Goal: Check status: Check status

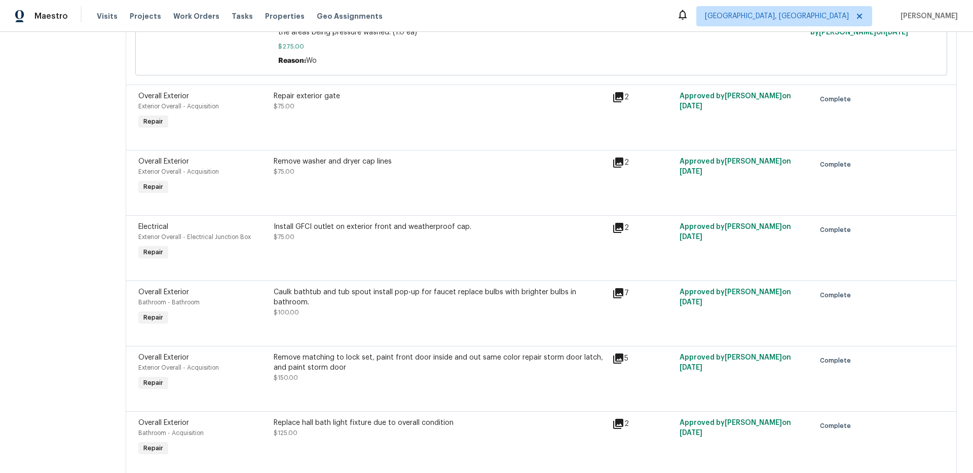
scroll to position [434, 0]
click at [392, 228] on div "Install GFCI outlet on exterior front and weatherproof cap." at bounding box center [440, 226] width 332 height 10
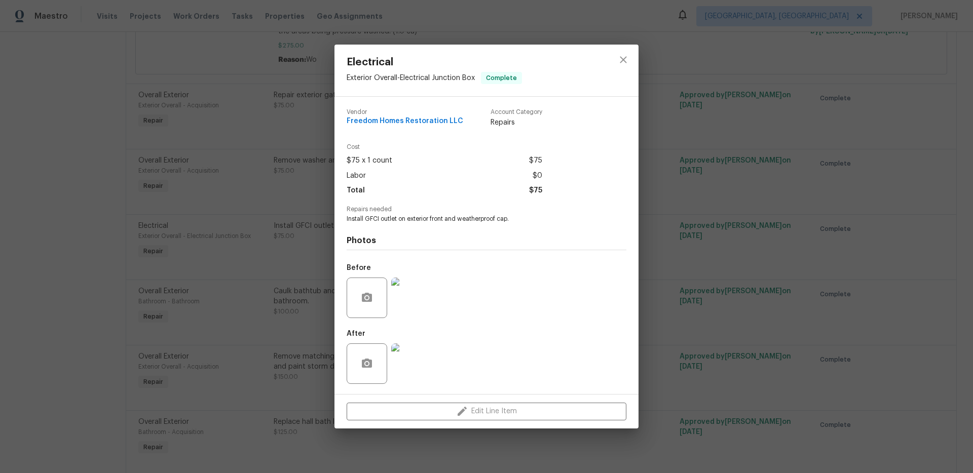
click at [420, 306] on img at bounding box center [411, 298] width 41 height 41
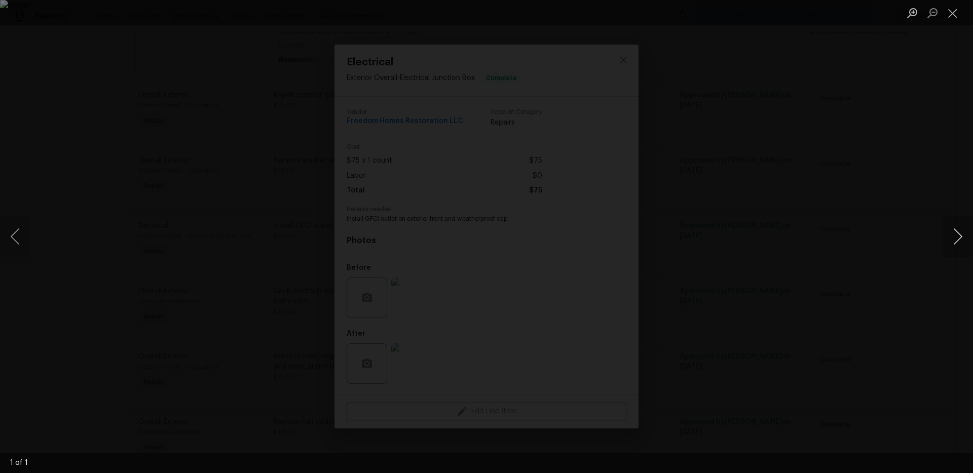
click at [965, 235] on button "Next image" at bounding box center [957, 236] width 30 height 41
click at [958, 242] on button "Next image" at bounding box center [957, 236] width 30 height 41
click at [905, 229] on div "Lightbox" at bounding box center [486, 236] width 973 height 473
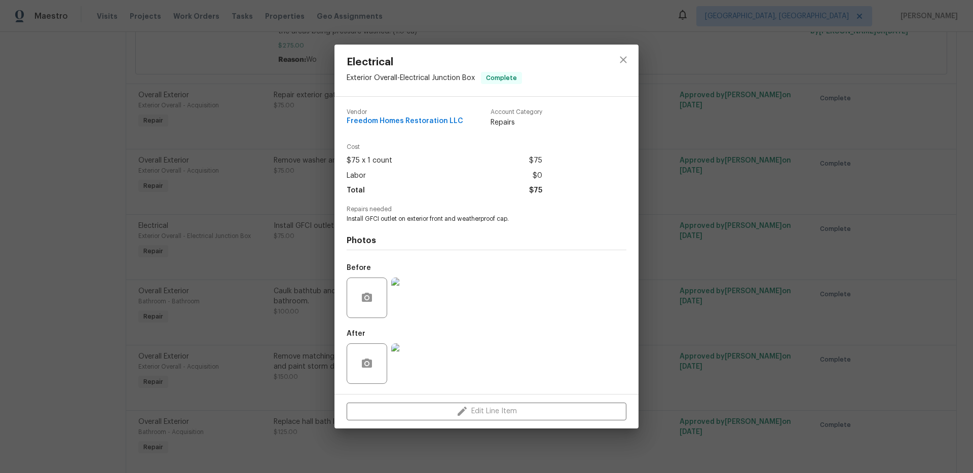
click at [823, 238] on div "Electrical Exterior Overall - Electrical Junction Box Complete Vendor Freedom H…" at bounding box center [486, 236] width 973 height 473
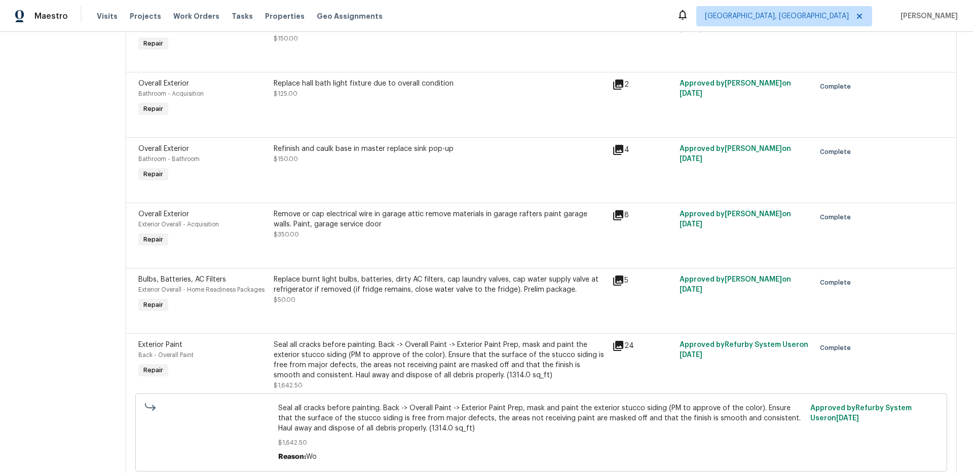
scroll to position [779, 0]
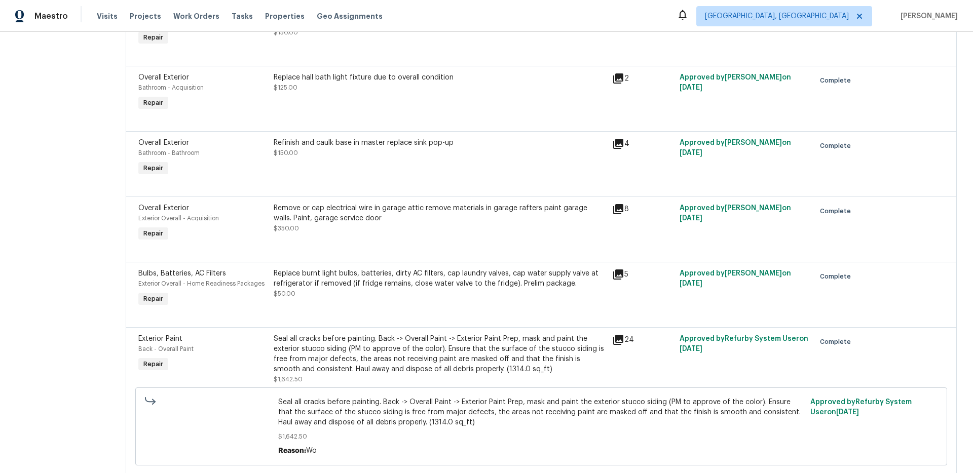
click at [346, 211] on div "Remove or cap electrical wire in garage attic remove materials in garage rafter…" at bounding box center [440, 213] width 332 height 20
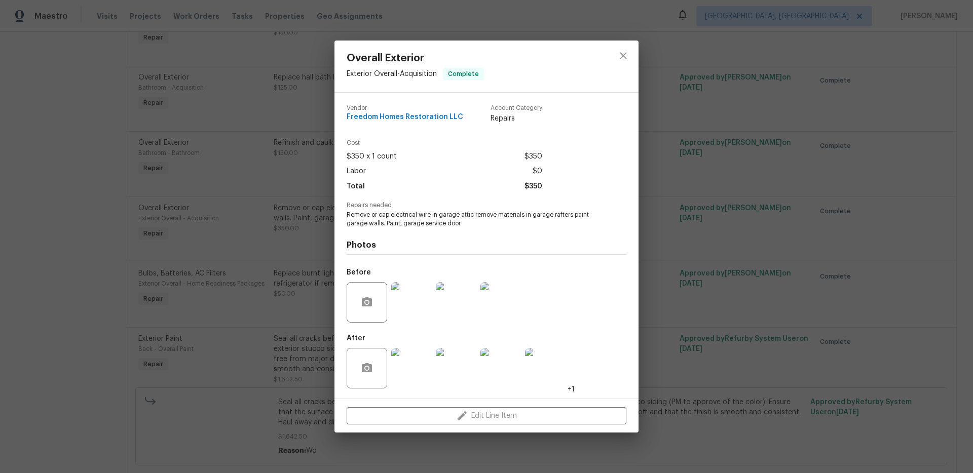
click at [417, 307] on img at bounding box center [411, 302] width 41 height 41
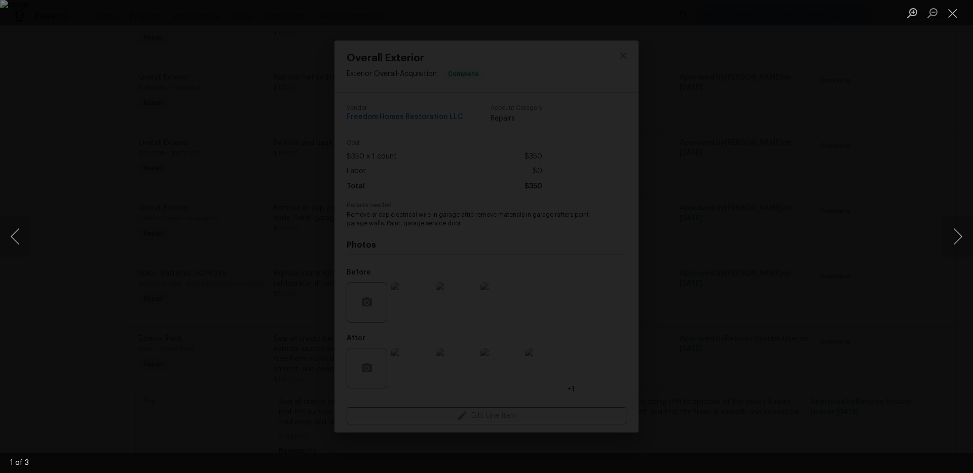
click at [928, 236] on div "Lightbox" at bounding box center [486, 236] width 973 height 473
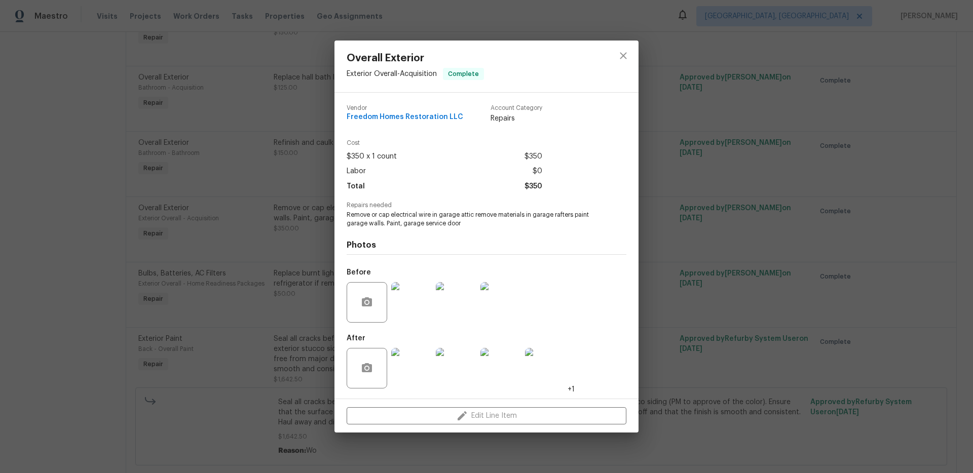
click at [415, 365] on img at bounding box center [411, 368] width 41 height 41
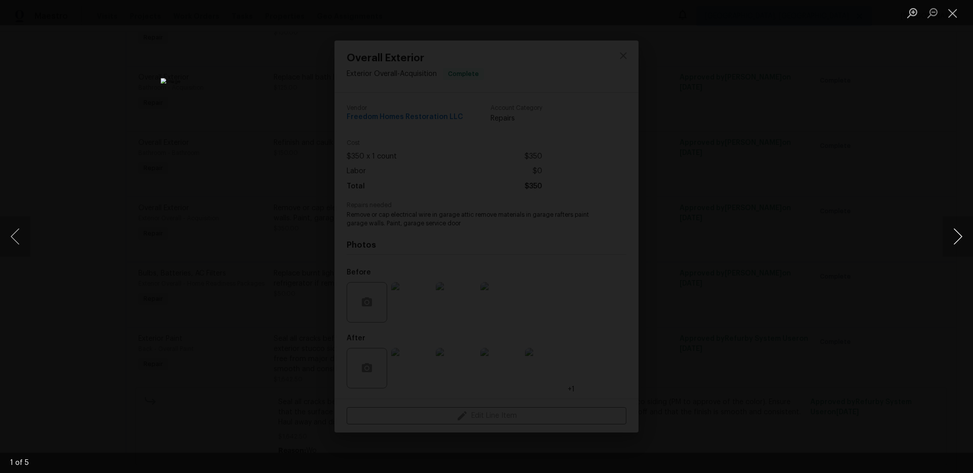
click at [950, 244] on button "Next image" at bounding box center [957, 236] width 30 height 41
click at [911, 247] on div "Lightbox" at bounding box center [486, 236] width 973 height 473
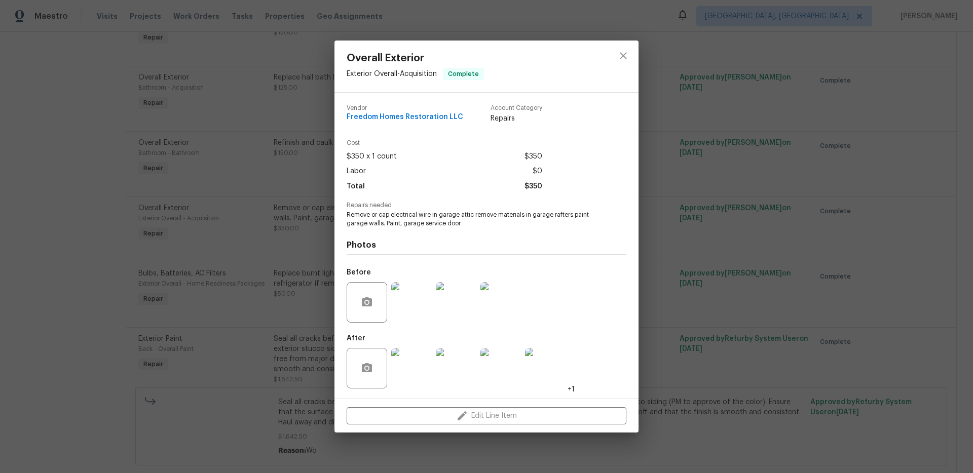
click at [896, 247] on div "Overall Exterior Exterior Overall - Acquisition Complete Vendor Freedom Homes R…" at bounding box center [486, 236] width 973 height 473
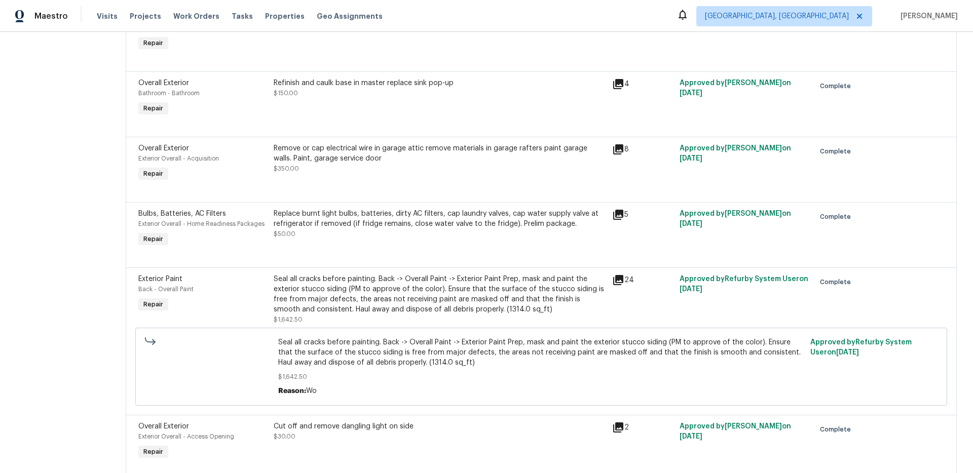
scroll to position [876, 0]
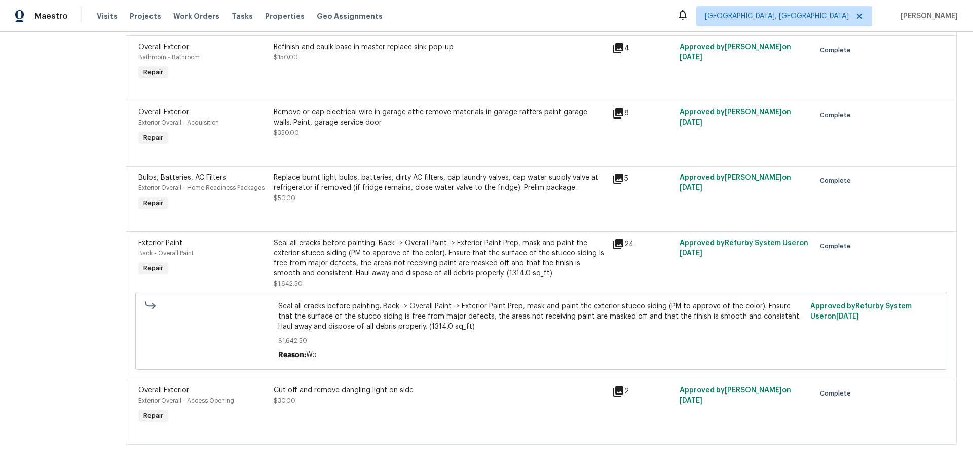
click at [309, 112] on div "Remove or cap electrical wire in garage attic remove materials in garage rafter…" at bounding box center [440, 117] width 332 height 20
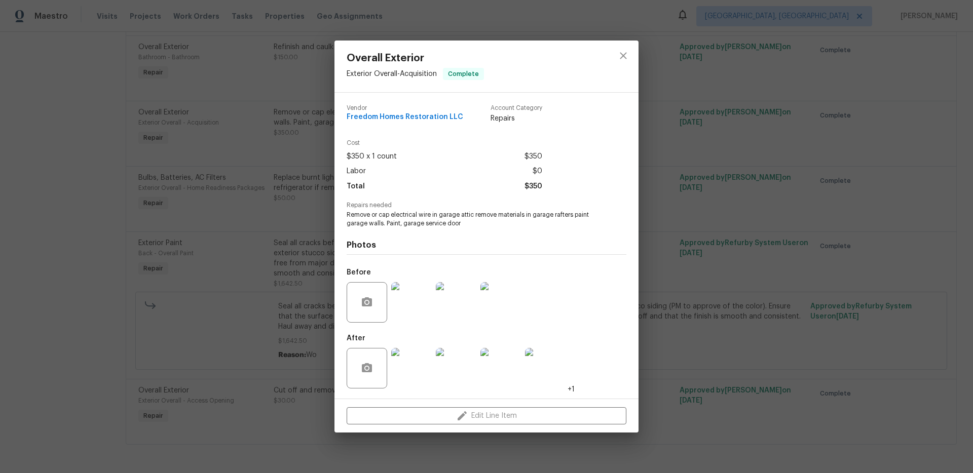
click at [466, 298] on img at bounding box center [456, 302] width 41 height 41
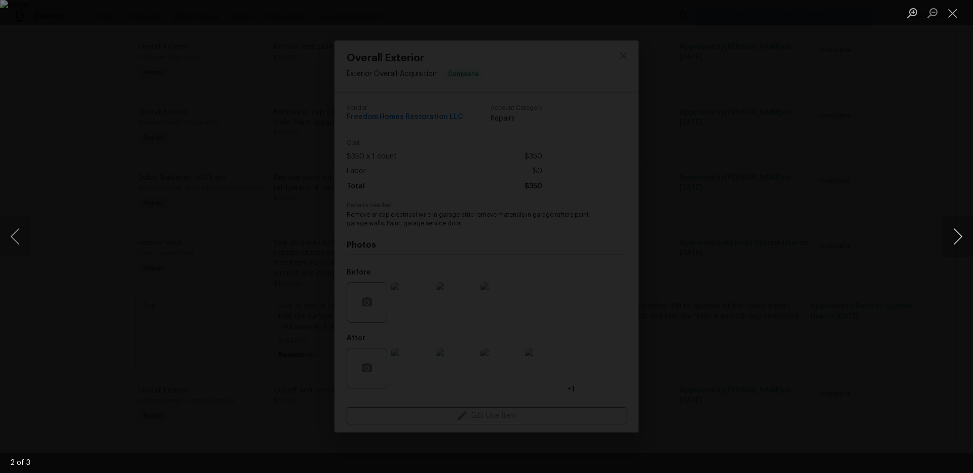
click at [953, 241] on button "Next image" at bounding box center [957, 236] width 30 height 41
click at [890, 228] on div "Lightbox" at bounding box center [486, 236] width 973 height 473
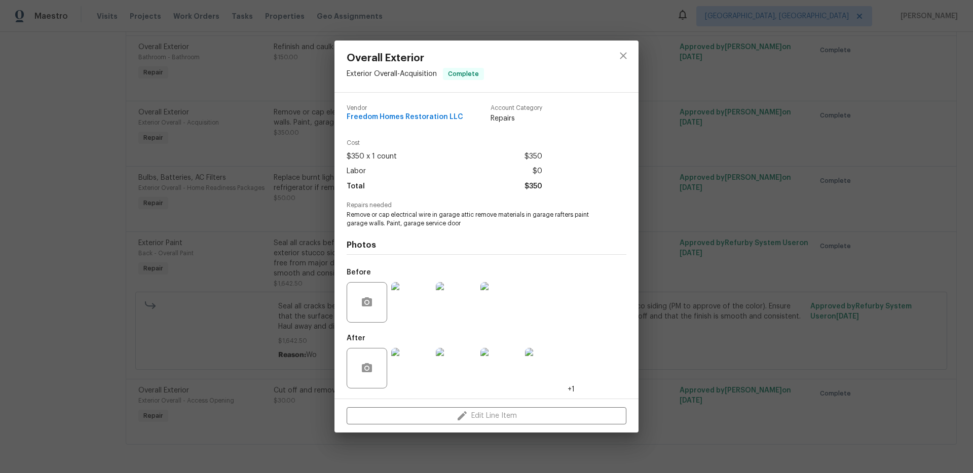
click at [683, 210] on div "Overall Exterior Exterior Overall - Acquisition Complete Vendor Freedom Homes R…" at bounding box center [486, 236] width 973 height 473
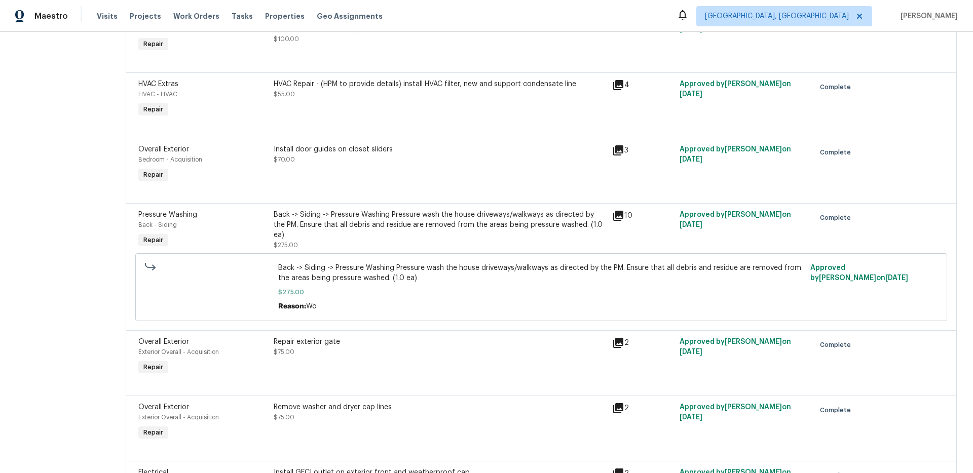
scroll to position [0, 0]
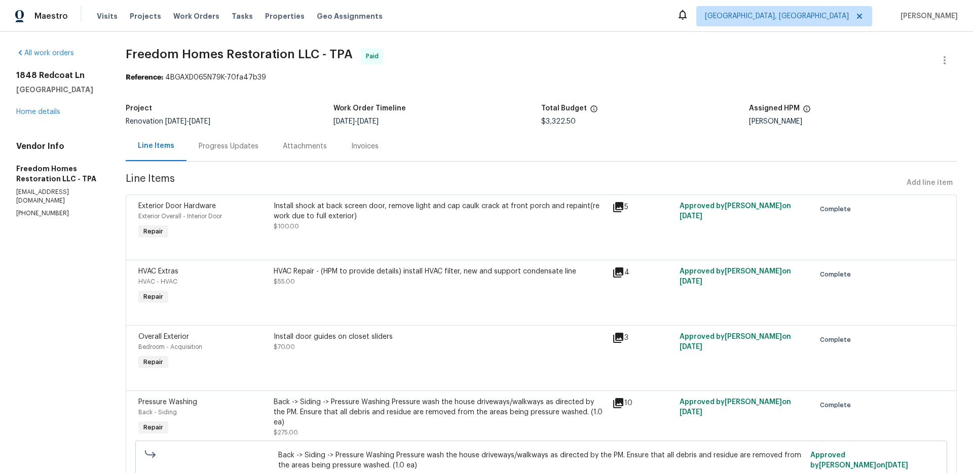
drag, startPoint x: 441, startPoint y: 127, endPoint x: 354, endPoint y: 149, distance: 89.8
click at [441, 127] on div "Project Renovation 12/16/2024 - 12/23/2024 Work Order Timeline 12/16/2024 - 12/…" at bounding box center [541, 115] width 831 height 32
click at [352, 150] on div "Invoices" at bounding box center [364, 146] width 27 height 10
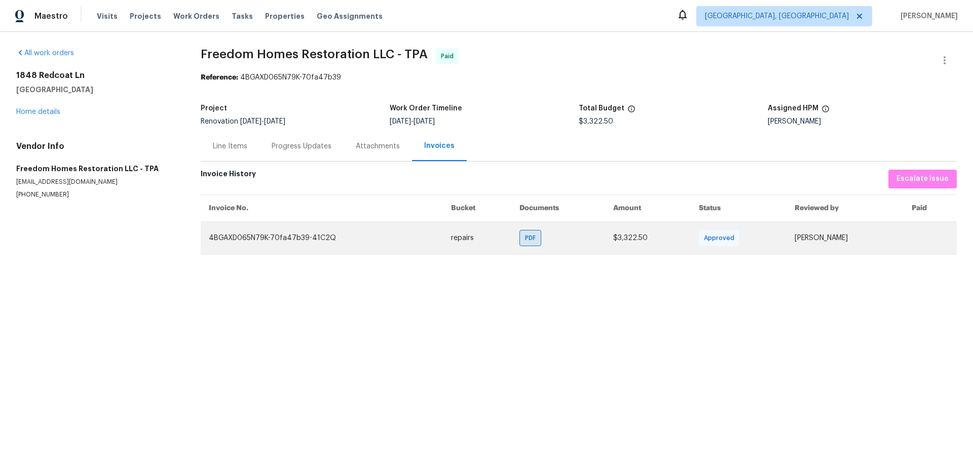
drag, startPoint x: 503, startPoint y: 237, endPoint x: 508, endPoint y: 237, distance: 5.1
click at [511, 237] on td "PDF" at bounding box center [558, 237] width 94 height 33
click at [525, 237] on span "PDF" at bounding box center [532, 238] width 15 height 10
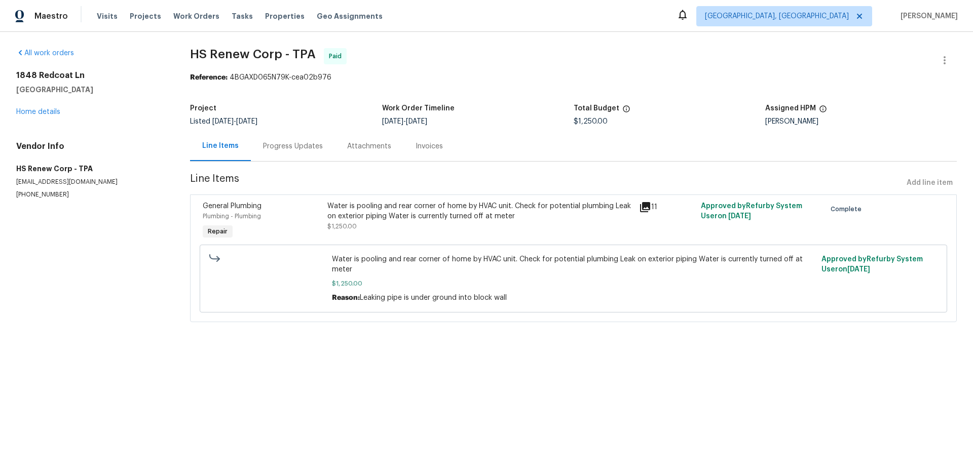
click at [490, 212] on div "Water is pooling and rear corner of home by HVAC unit. Check for potential plum…" at bounding box center [479, 211] width 305 height 20
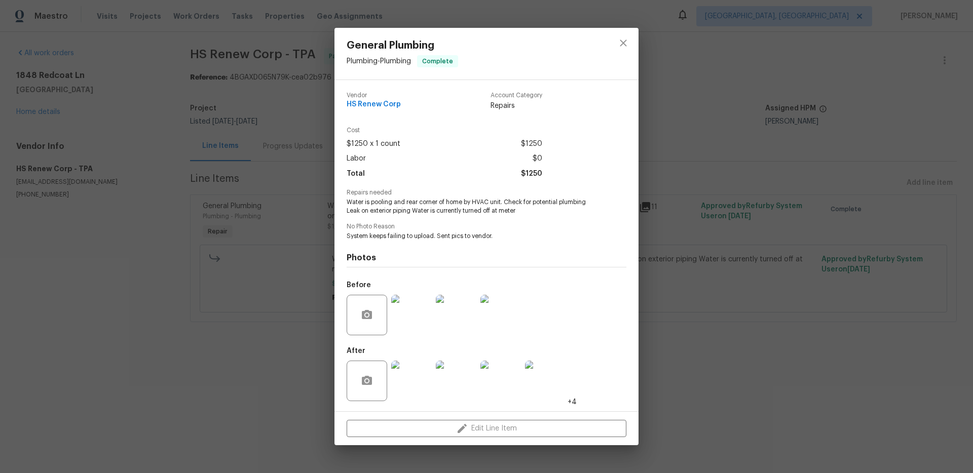
click at [764, 217] on div "General Plumbing Plumbing - Plumbing Complete Vendor HS Renew Corp Account Cate…" at bounding box center [486, 236] width 973 height 473
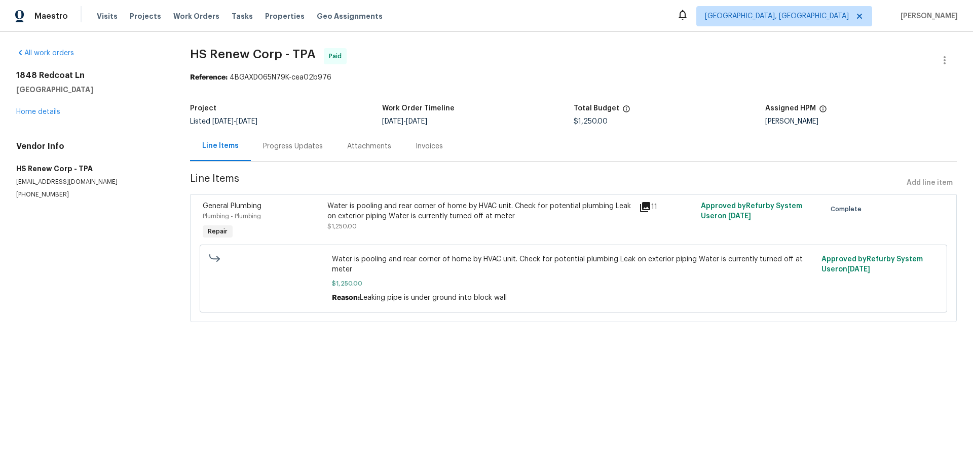
click at [388, 218] on div "Water is pooling and rear corner of home by HVAC unit. Check for potential plum…" at bounding box center [479, 211] width 305 height 20
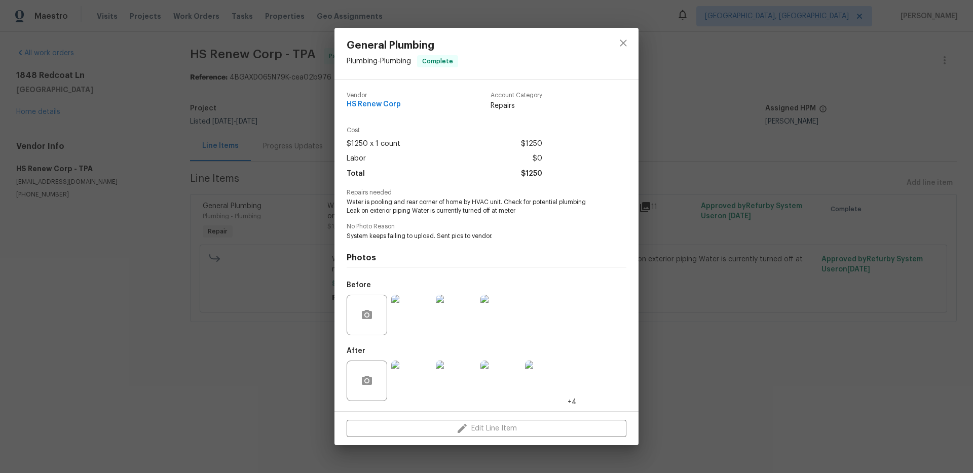
click at [297, 193] on div "General Plumbing Plumbing - Plumbing Complete Vendor HS Renew Corp Account Cate…" at bounding box center [486, 236] width 973 height 473
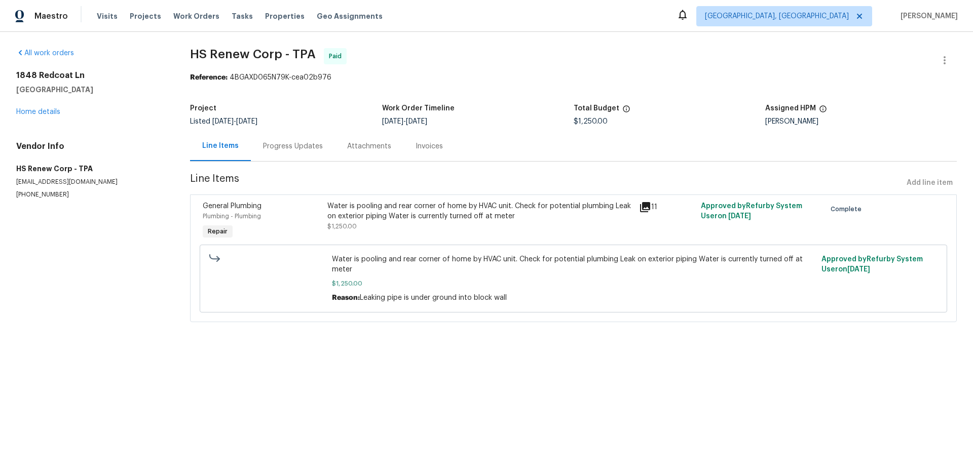
click at [290, 146] on div "Progress Updates" at bounding box center [293, 146] width 60 height 10
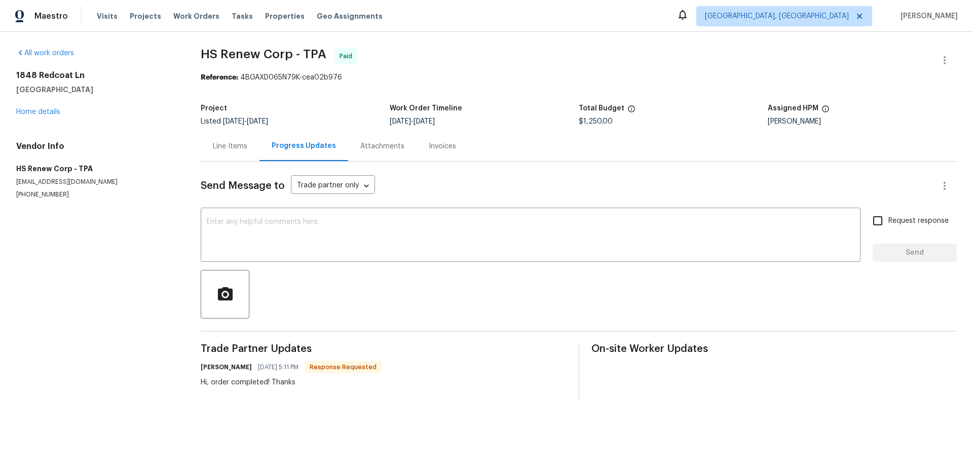
click at [440, 139] on div "Invoices" at bounding box center [442, 146] width 52 height 30
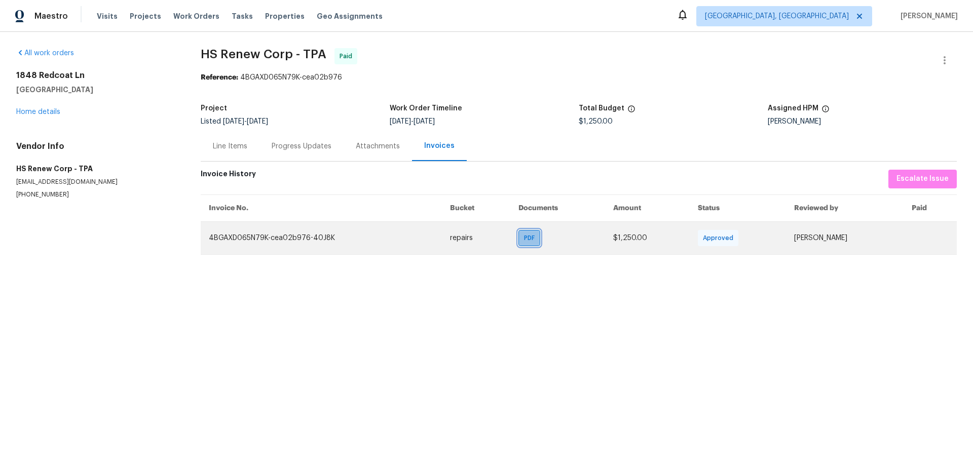
click at [534, 236] on span "PDF" at bounding box center [531, 238] width 15 height 10
